Goal: Check status: Check status

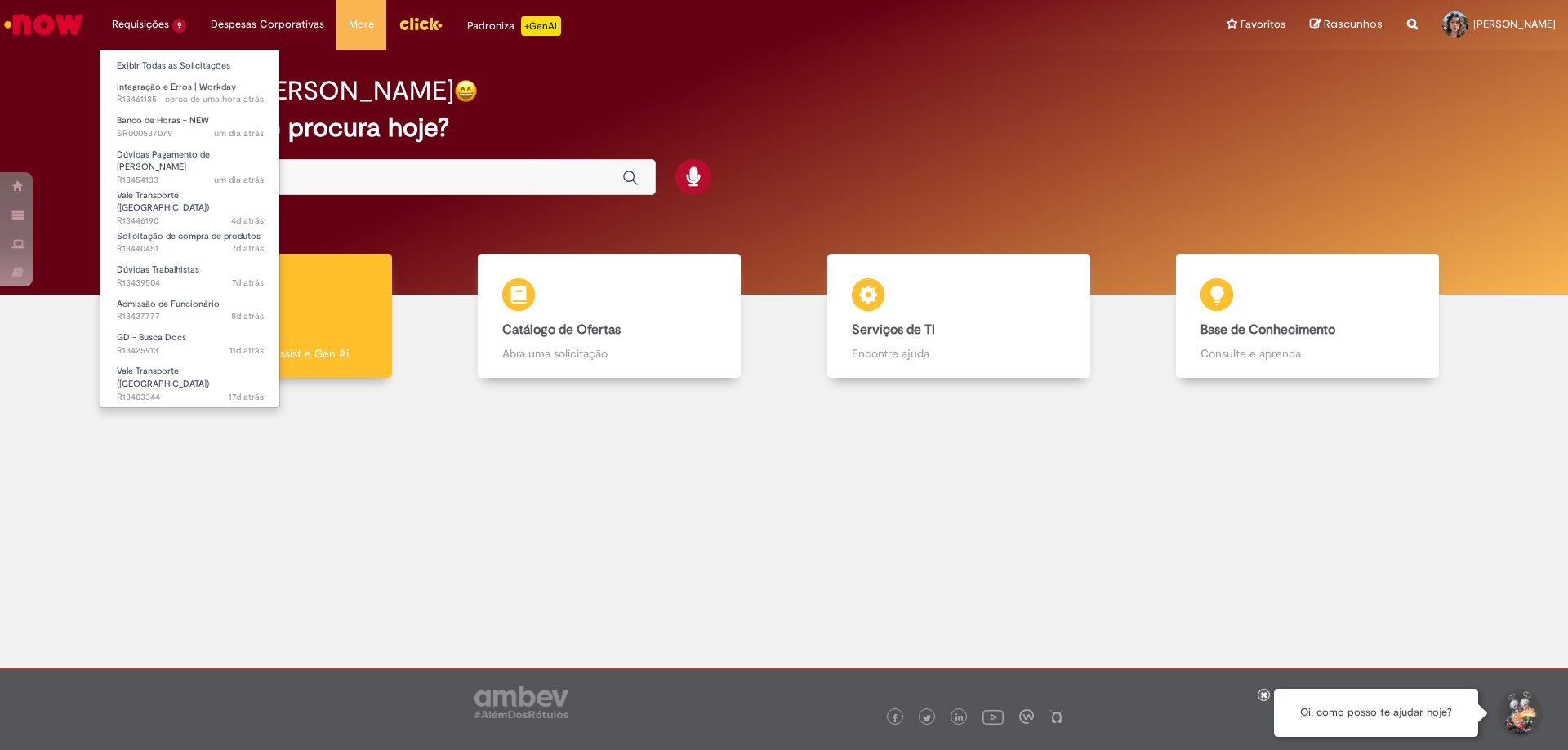
click at [152, 27] on li "Requisições 9 Exibir Todas as Solicitações Integração e Erros | Workday cerca d…" at bounding box center [148, 24] width 99 height 49
click at [165, 364] on span "Vale Transporte ([GEOGRAPHIC_DATA])" at bounding box center [163, 377] width 92 height 25
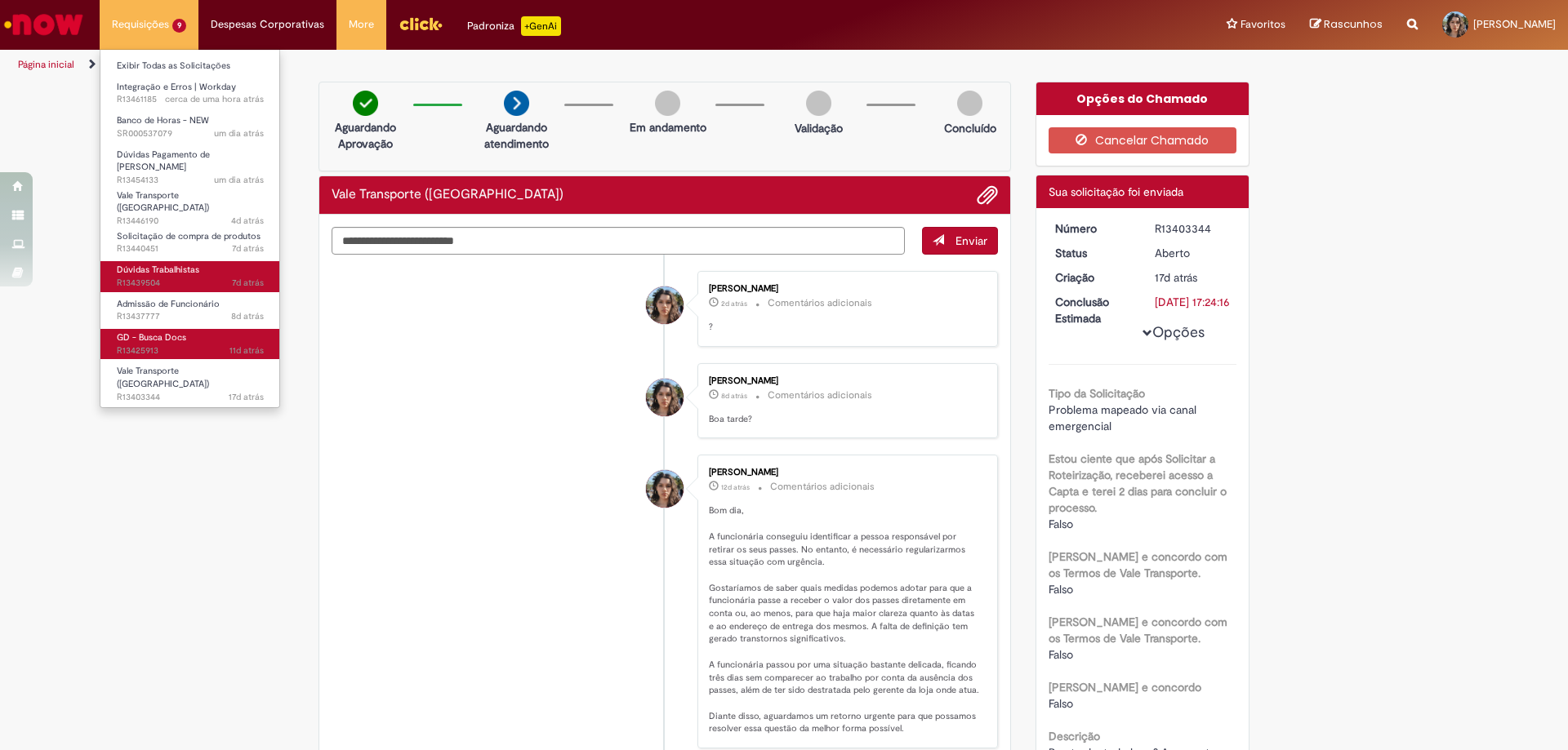
drag, startPoint x: 164, startPoint y: 325, endPoint x: 168, endPoint y: 276, distance: 49.2
click at [163, 331] on span "GD - Busca Docs" at bounding box center [151, 337] width 70 height 12
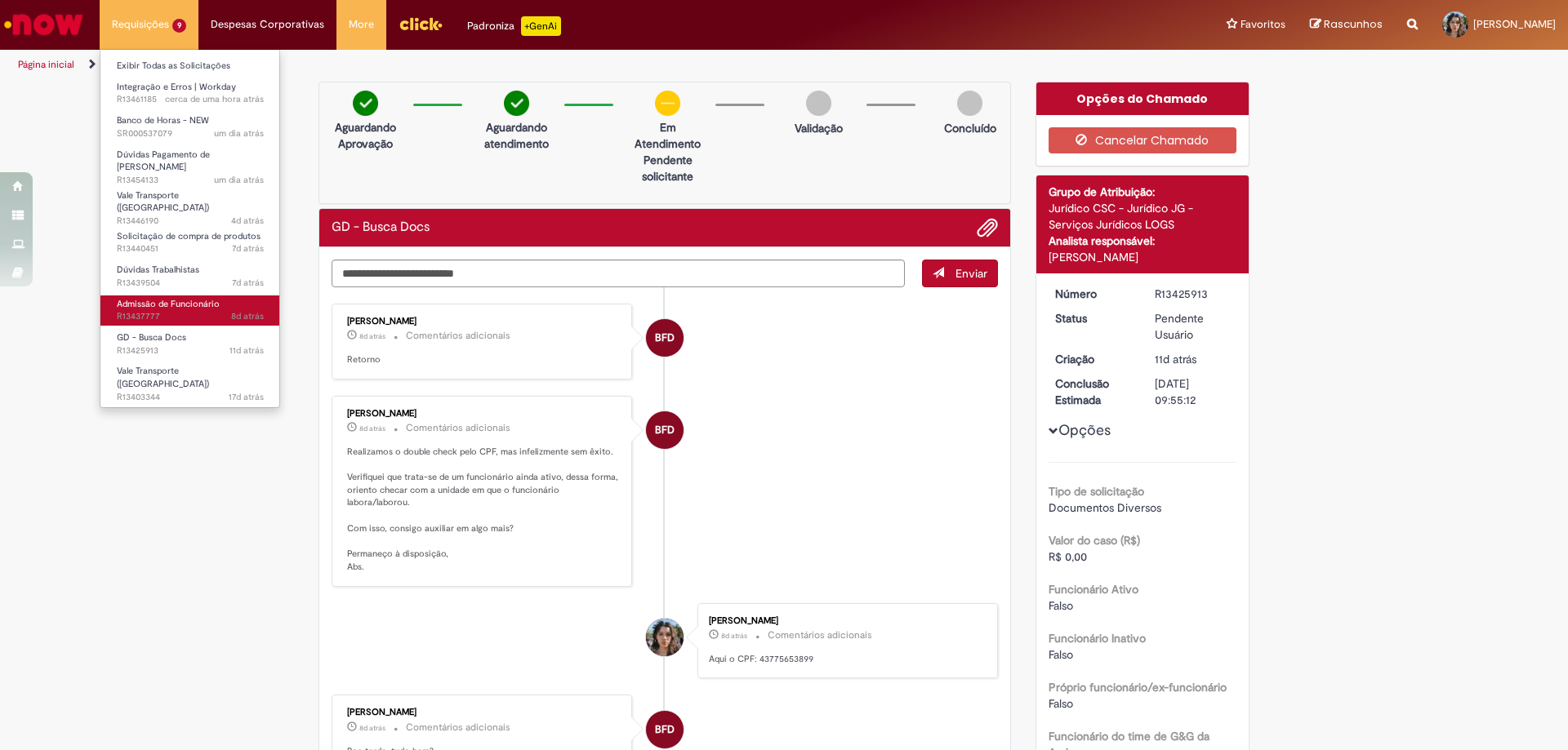
click at [179, 298] on span "Admissão de Funcionário" at bounding box center [168, 303] width 103 height 12
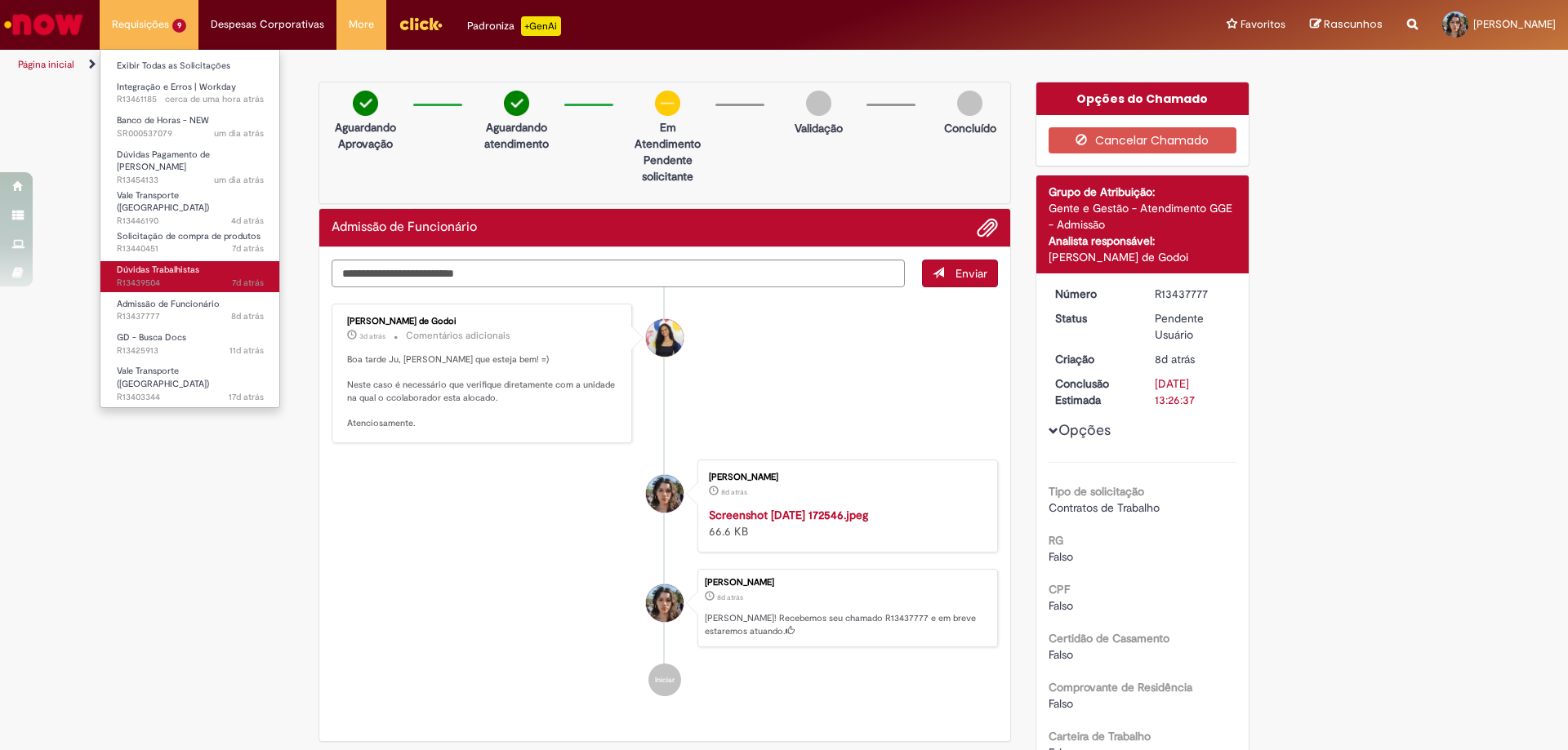
click at [181, 276] on span "7d atrás 7 dias atrás R13439504" at bounding box center [190, 283] width 147 height 13
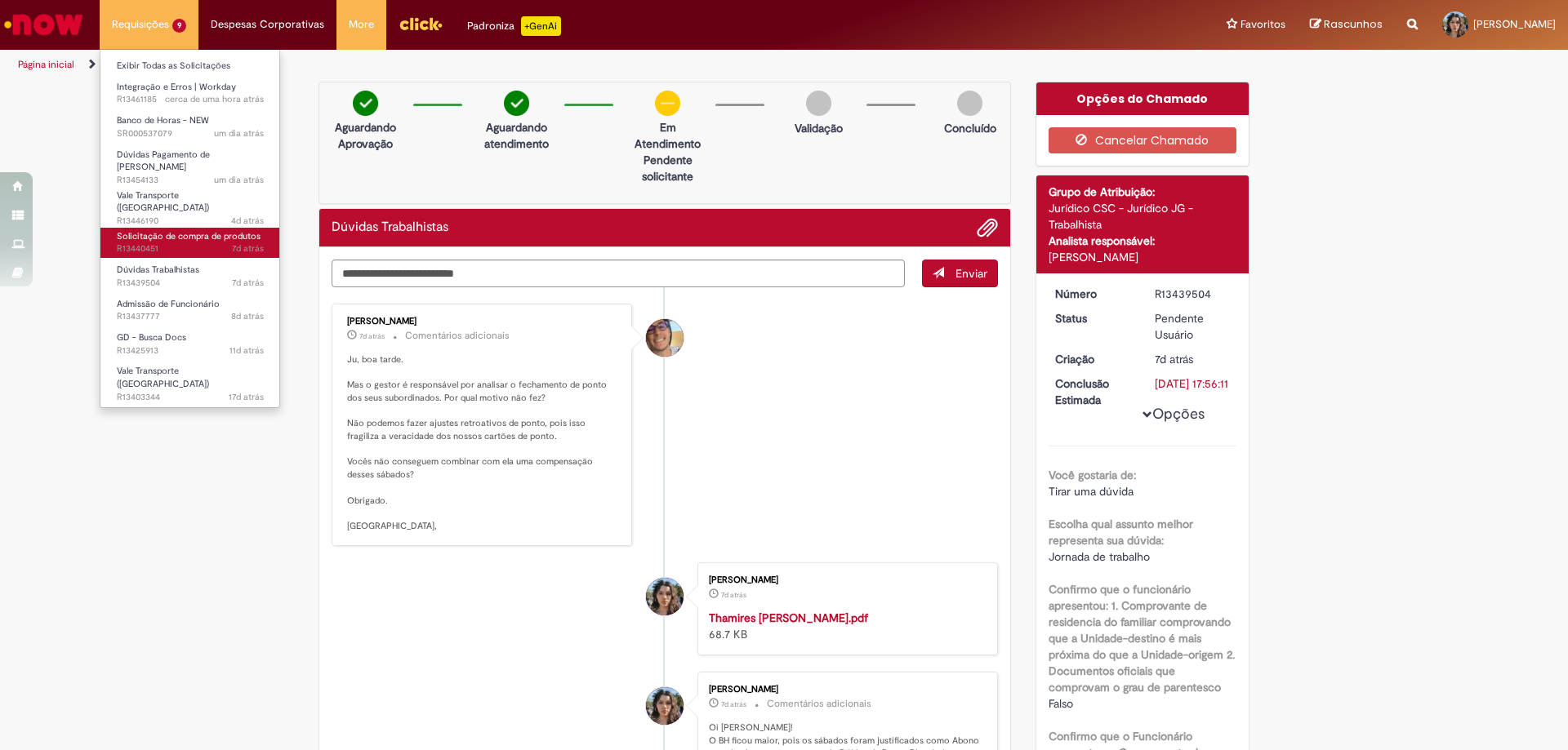
click at [177, 231] on span "Solicitação de compra de produtos" at bounding box center [189, 236] width 144 height 12
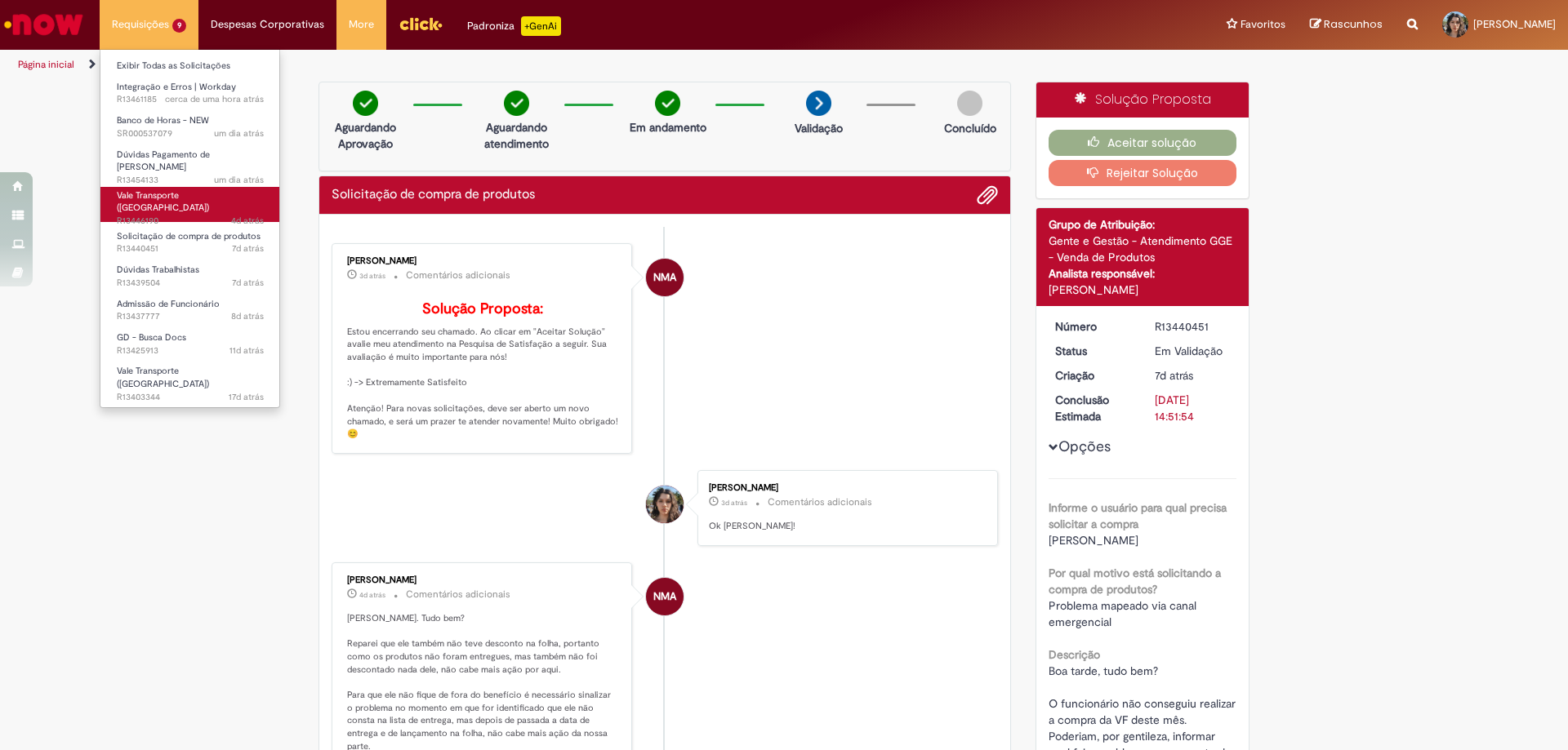
click at [188, 214] on span "4d atrás 4 dias atrás R13446190" at bounding box center [190, 221] width 147 height 13
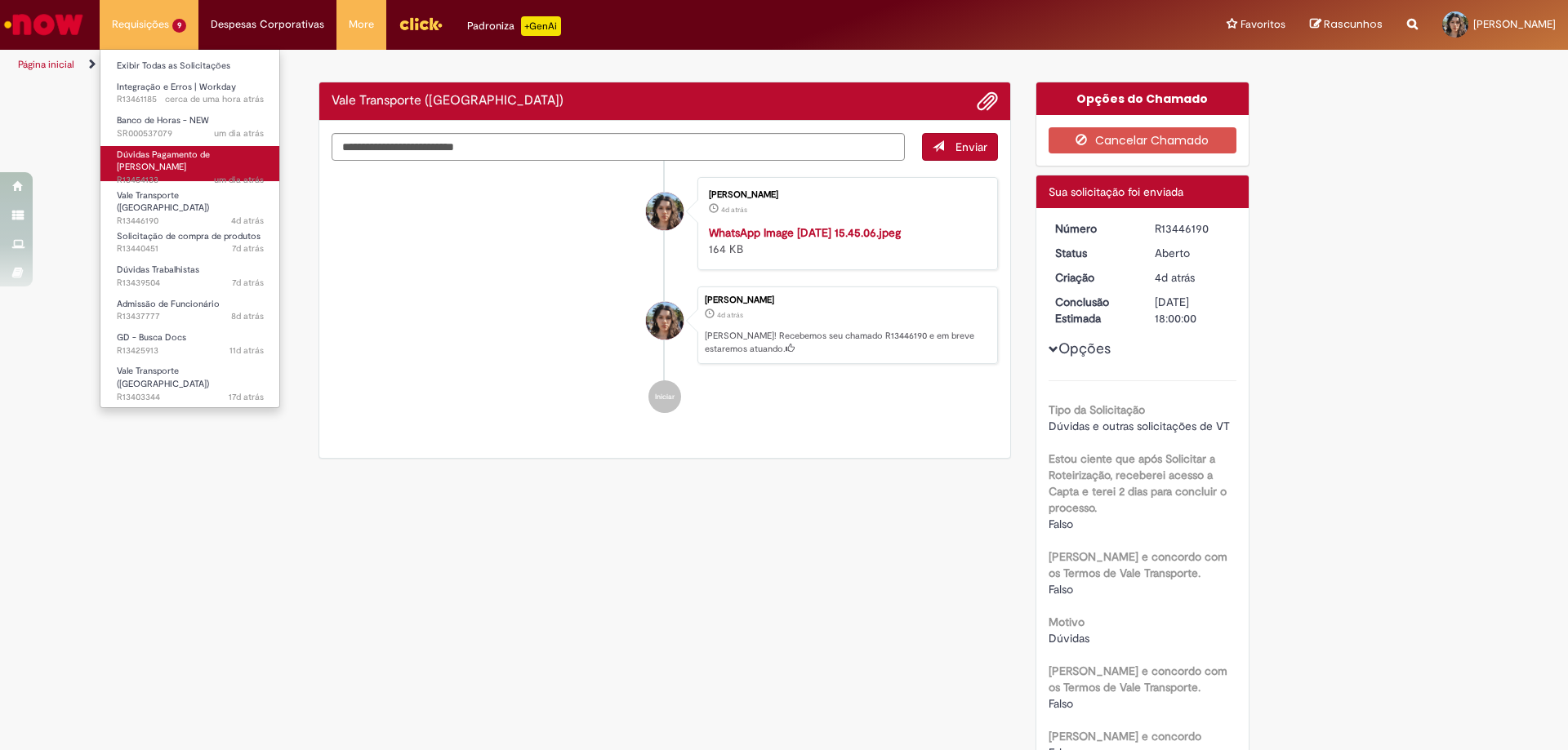
click at [185, 174] on span "um dia atrás um dia atrás R13454133" at bounding box center [190, 181] width 147 height 13
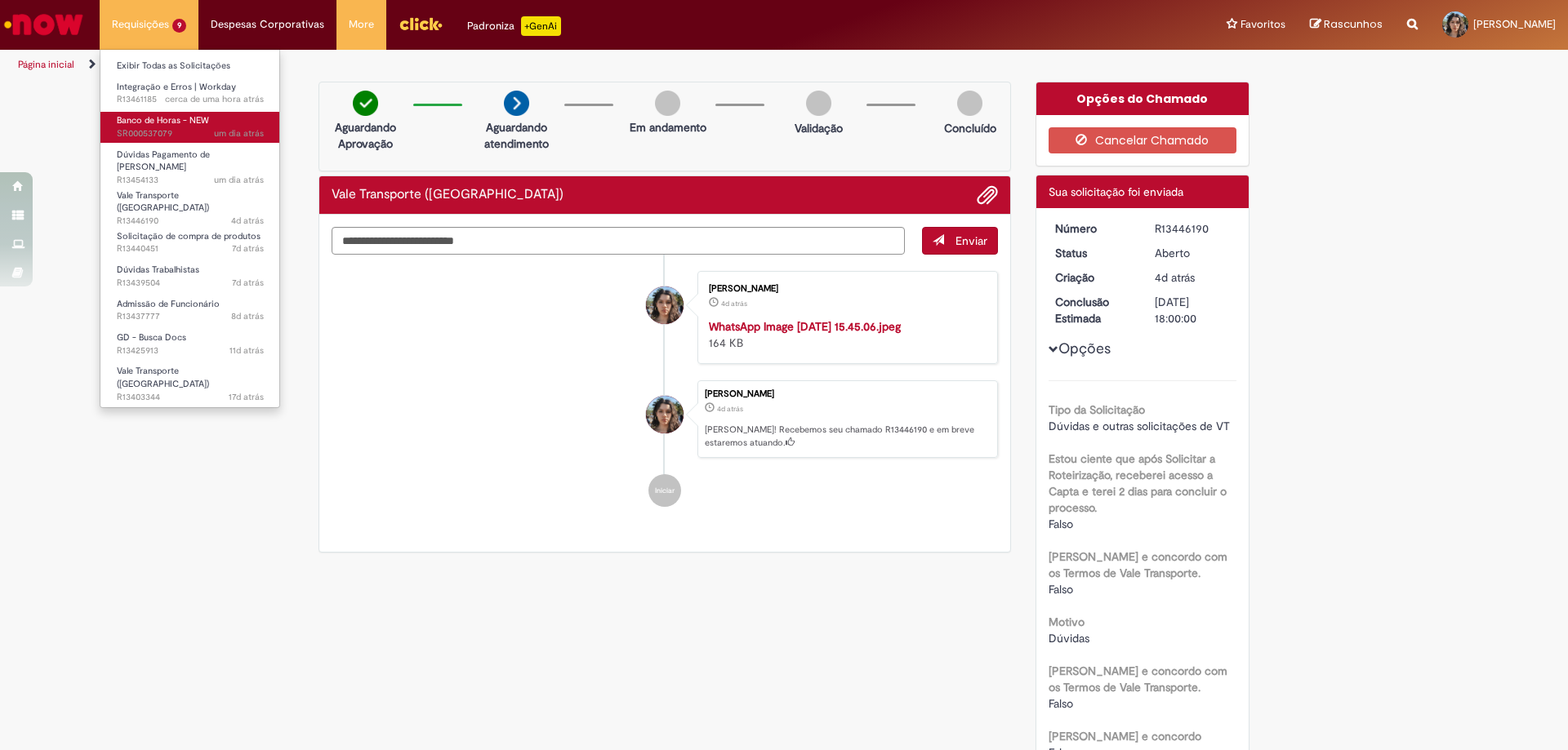
click at [187, 137] on span "um dia atrás um dia atrás SR000537079" at bounding box center [190, 134] width 147 height 13
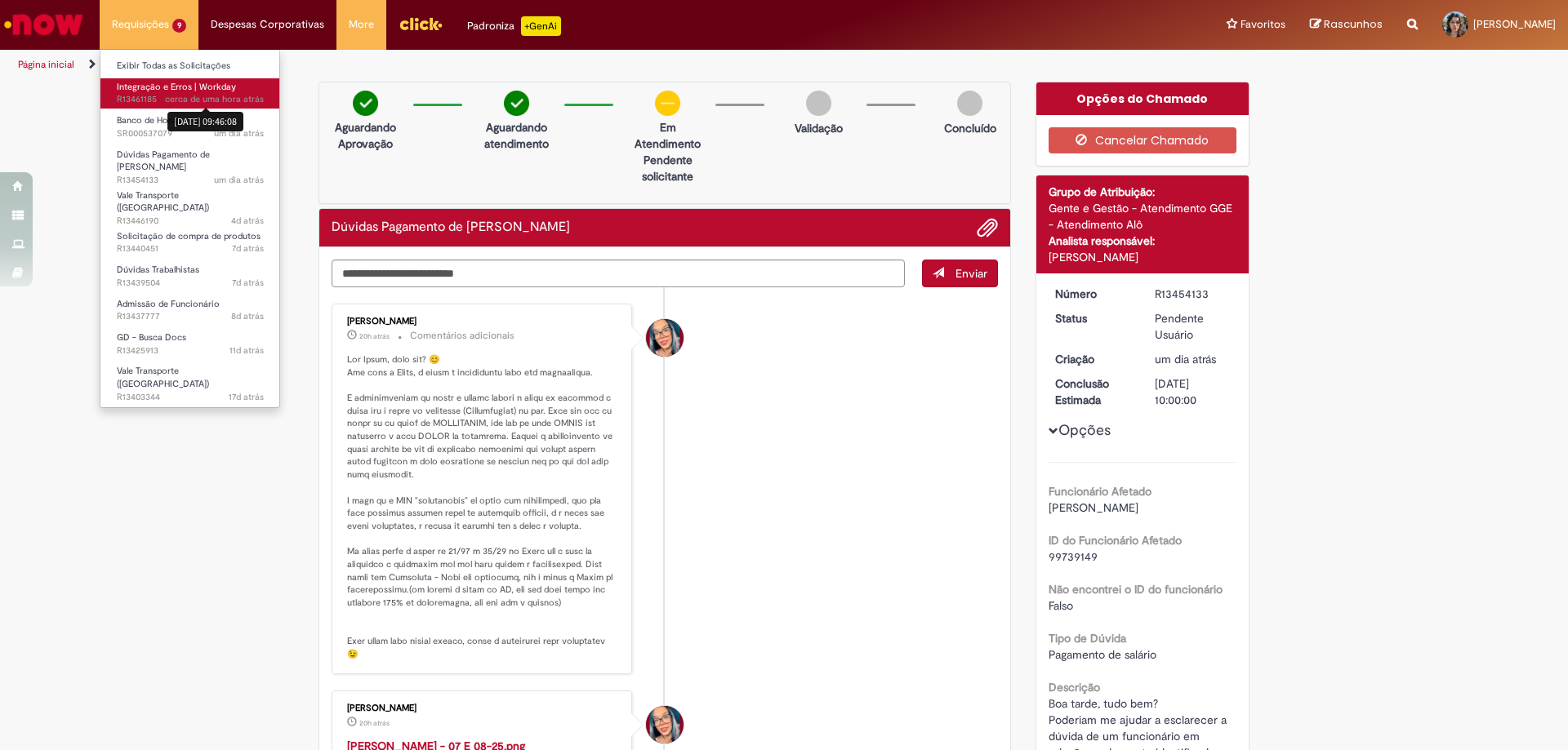
click at [186, 101] on sn-time-ago "cerca de uma hora atrás cerca de uma hora atrás [DATE] 09:46:08" at bounding box center [213, 99] width 99 height 12
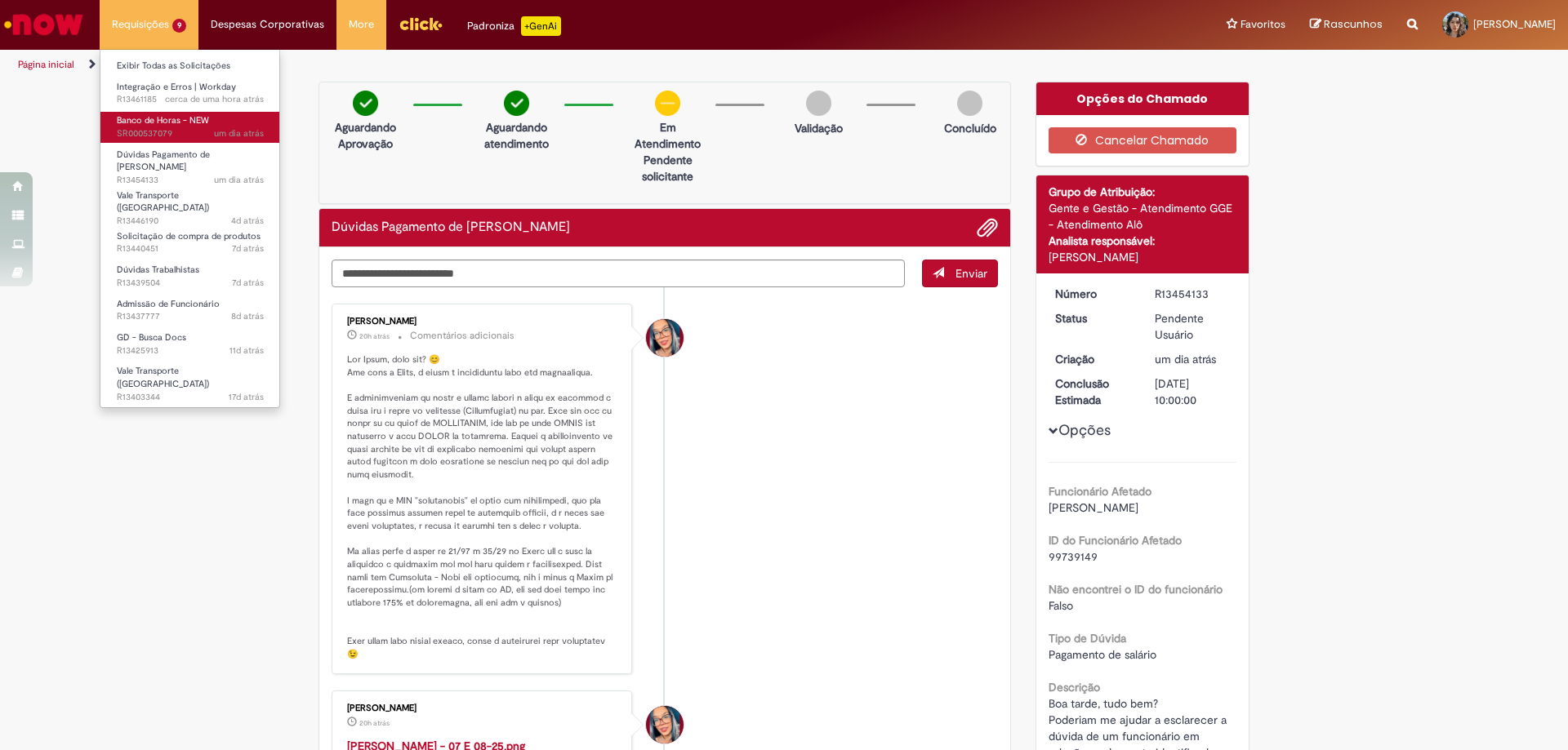
click at [200, 127] on span "um dia atrás um dia atrás SR000537079" at bounding box center [190, 134] width 147 height 13
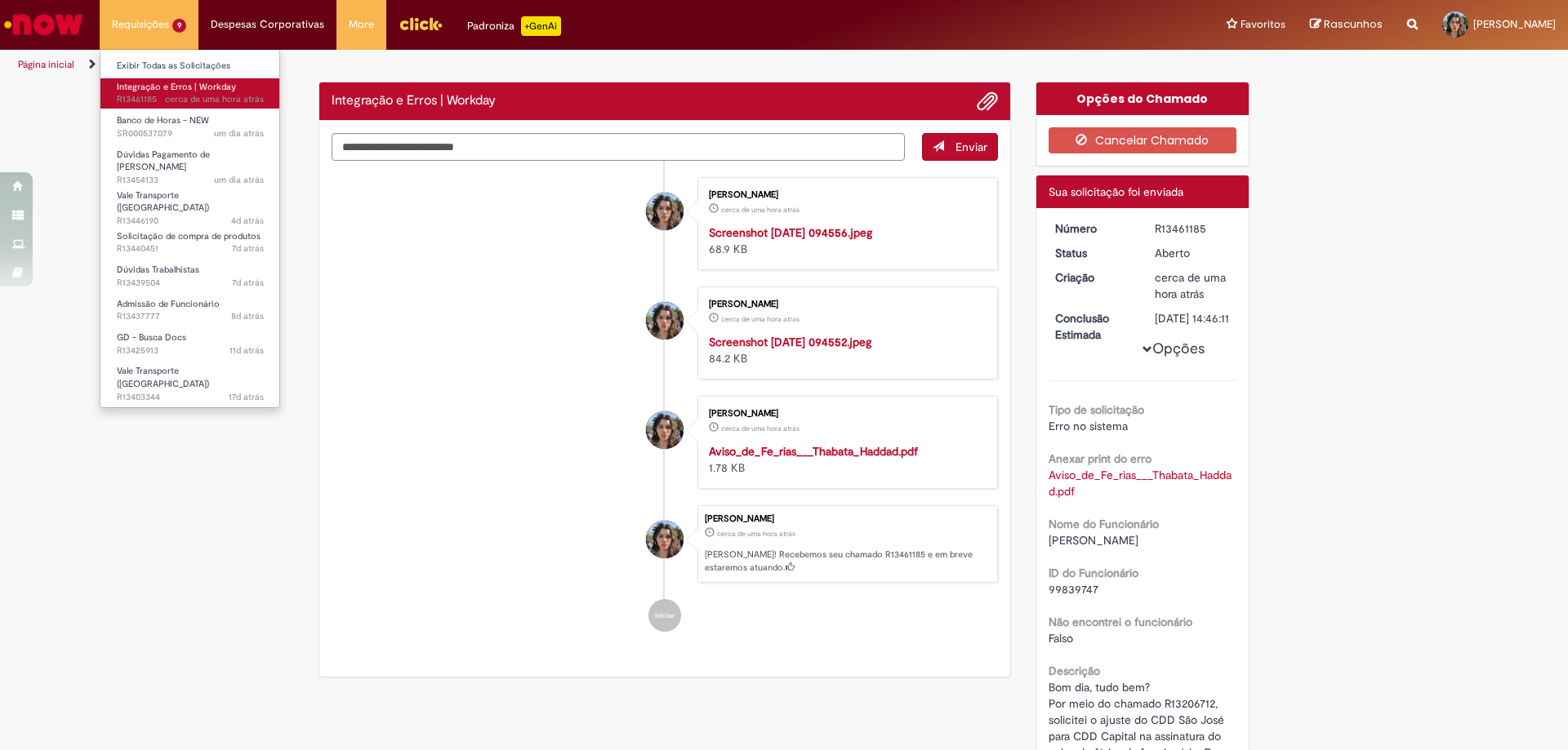
click at [210, 92] on span "Integração e Erros | Workday" at bounding box center [176, 86] width 120 height 12
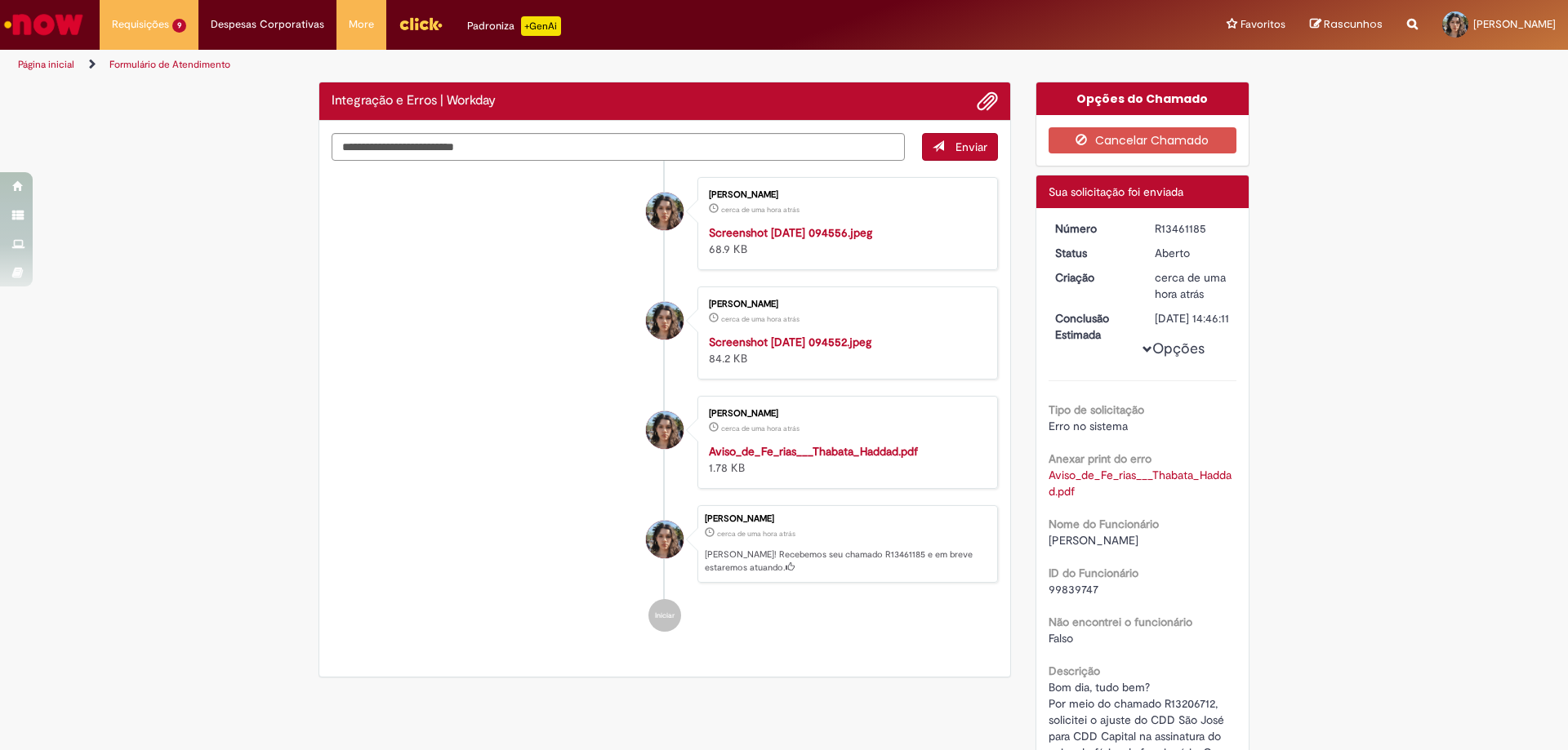
drag, startPoint x: 477, startPoint y: 364, endPoint x: 441, endPoint y: 210, distance: 158.2
click at [480, 350] on ul "[PERSON_NAME] cerca de uma hora atrás cerca de uma hora atrás Screenshot [DATE]…" at bounding box center [664, 405] width 666 height 488
